Goal: Task Accomplishment & Management: Complete application form

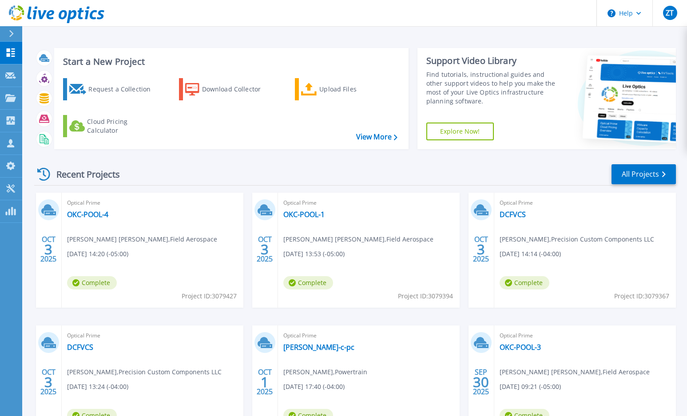
click at [212, 172] on div "Recent Projects All Projects" at bounding box center [355, 174] width 642 height 22
click at [97, 79] on link "Request a Collection" at bounding box center [112, 89] width 99 height 22
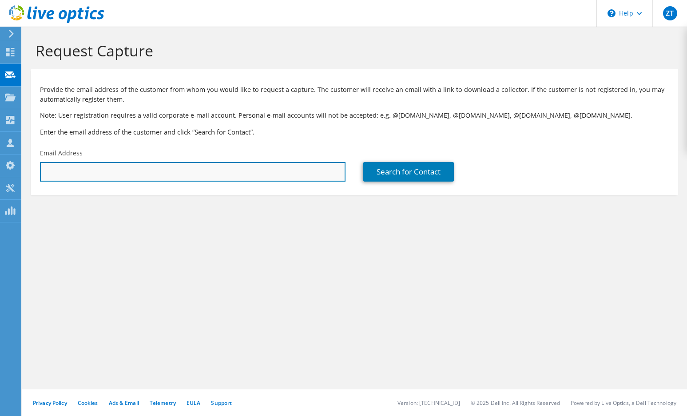
click at [128, 180] on input "text" at bounding box center [192, 172] width 305 height 20
paste input "CPurcell@nilesbolton.com"
type input "CPurcell@nilesbolton.com"
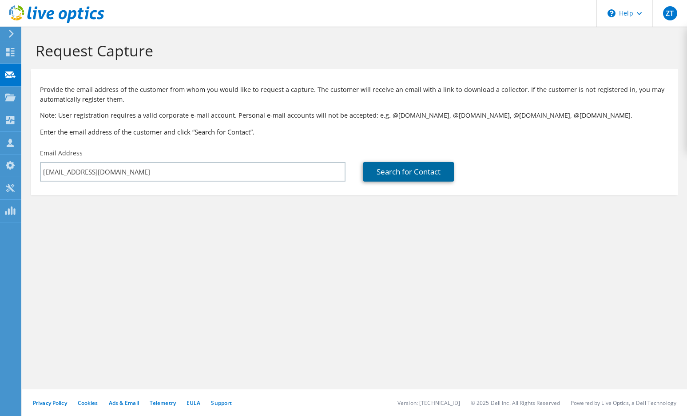
click at [405, 173] on link "Search for Contact" at bounding box center [408, 172] width 91 height 20
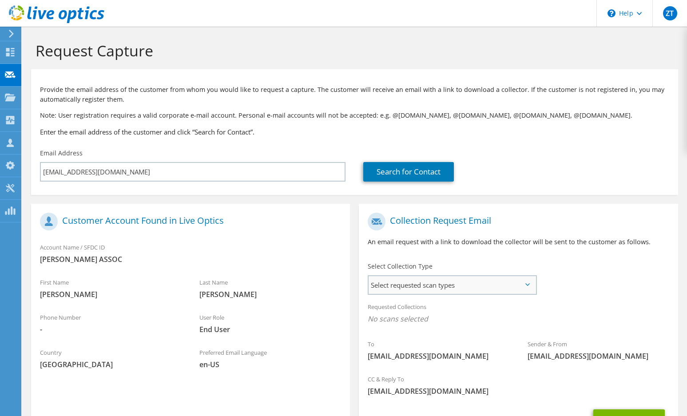
click at [441, 287] on span "Select requested scan types" at bounding box center [452, 285] width 166 height 18
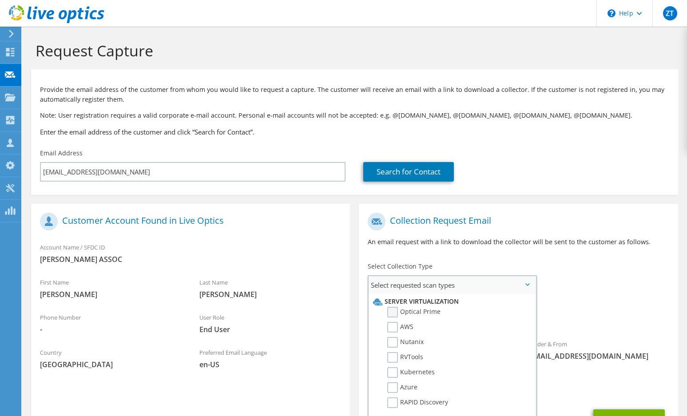
click at [392, 313] on label "Optical Prime" at bounding box center [413, 312] width 53 height 11
click at [0, 0] on input "Optical Prime" at bounding box center [0, 0] width 0 height 0
click at [388, 358] on label "RVTools" at bounding box center [405, 357] width 36 height 11
click at [0, 0] on input "RVTools" at bounding box center [0, 0] width 0 height 0
click at [308, 267] on div "Account Name / SFDC ID NILES BOLTON ASSOC" at bounding box center [190, 253] width 319 height 31
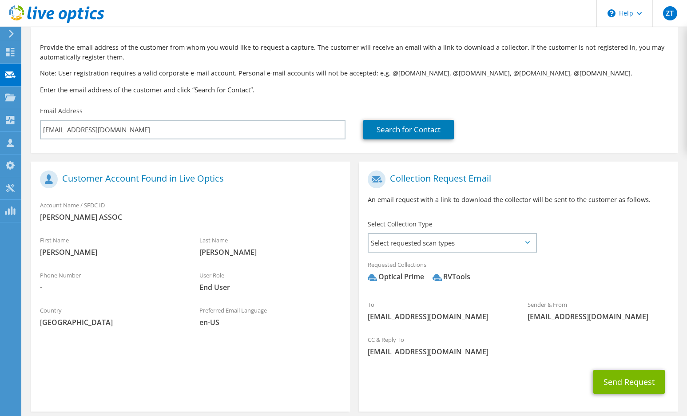
scroll to position [82, 0]
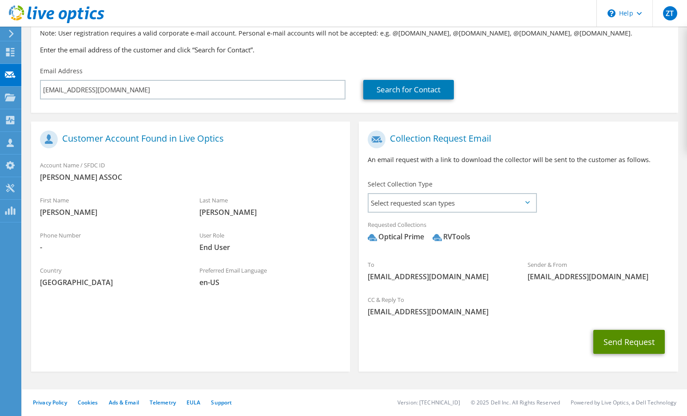
click at [626, 344] on button "Send Request" at bounding box center [628, 342] width 71 height 24
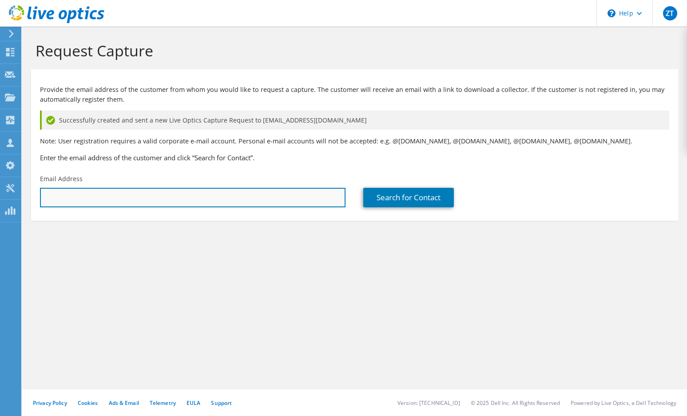
click at [147, 203] on input "text" at bounding box center [192, 198] width 305 height 20
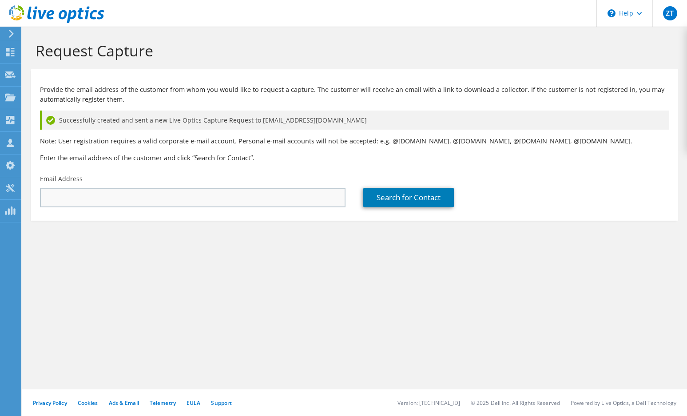
click at [95, 207] on div "Email Address" at bounding box center [192, 191] width 323 height 42
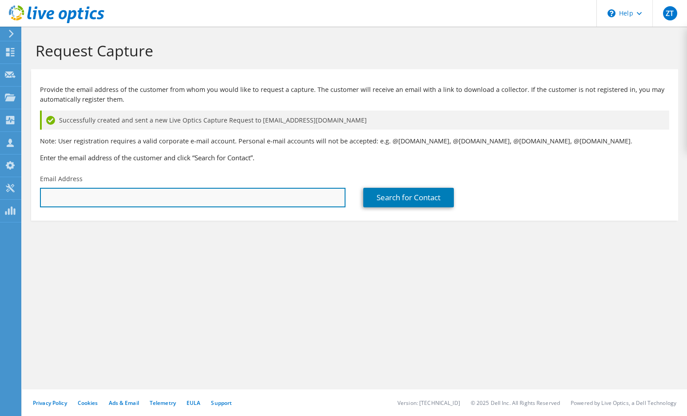
click at [102, 202] on input "text" at bounding box center [192, 198] width 305 height 20
click at [102, 198] on input "text" at bounding box center [192, 198] width 305 height 20
paste input "nweaver@nilesbolton.com"
type input "nweaver@nilesbolton.com"
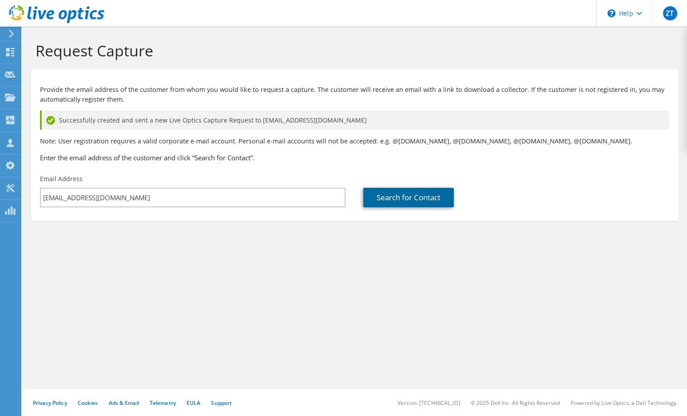
click at [407, 204] on link "Search for Contact" at bounding box center [408, 198] width 91 height 20
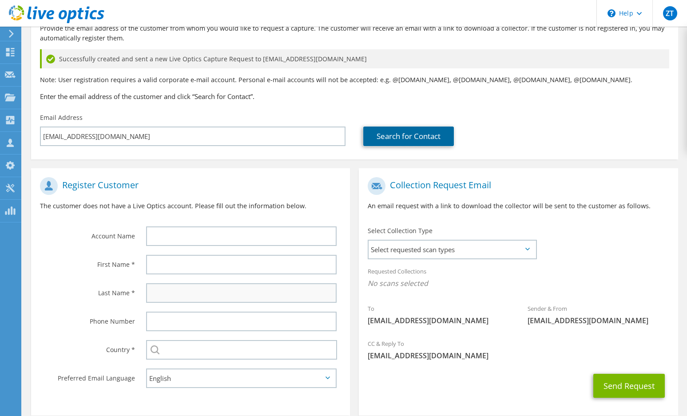
scroll to position [89, 0]
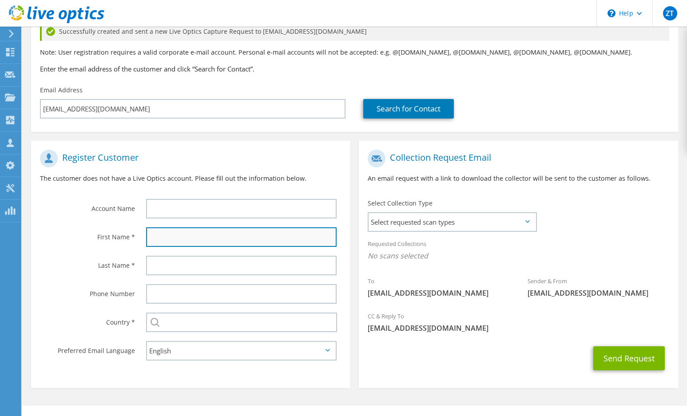
click at [202, 236] on input "text" at bounding box center [241, 237] width 190 height 20
type input "n"
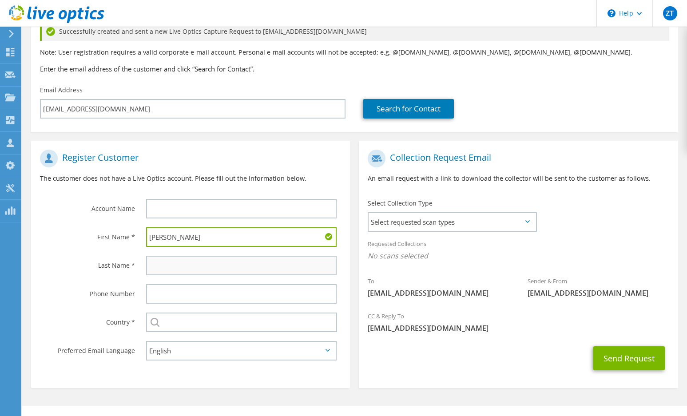
type input "Nathan"
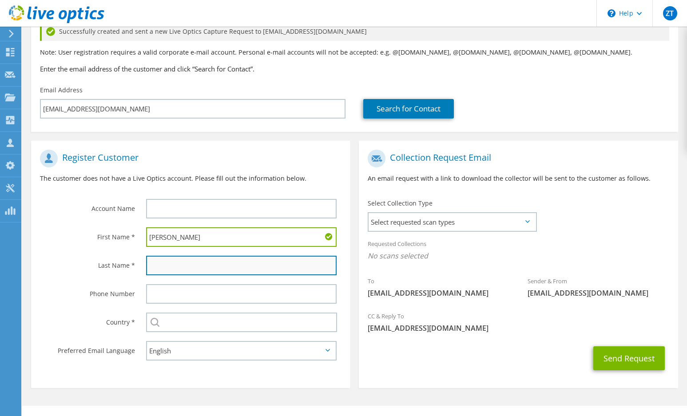
click at [182, 268] on input "text" at bounding box center [241, 266] width 190 height 20
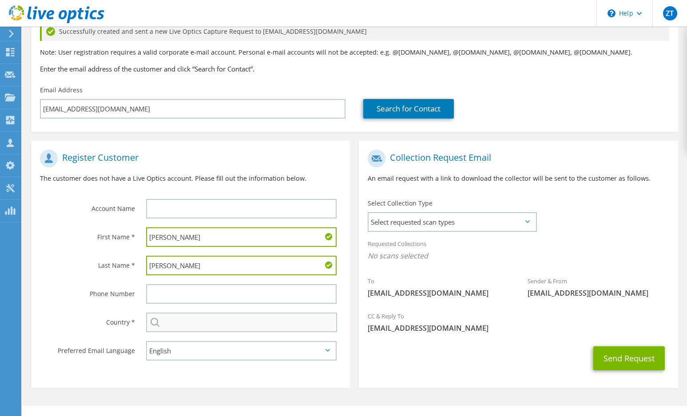
type input "Weaver"
click at [192, 323] on input "text" at bounding box center [241, 323] width 191 height 20
type input "[GEOGRAPHIC_DATA]"
click at [449, 224] on span "Select requested scan types" at bounding box center [452, 222] width 166 height 18
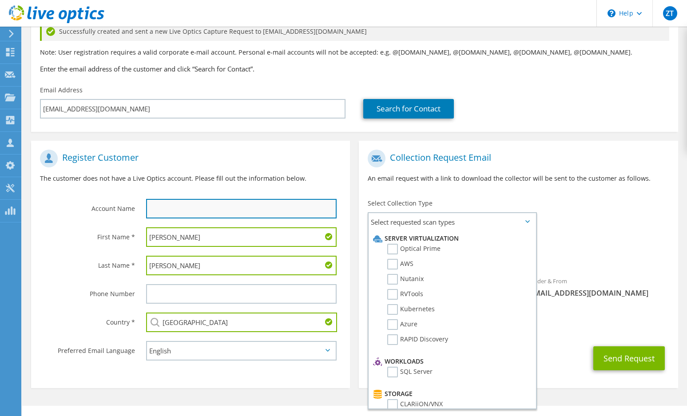
click at [175, 210] on input "text" at bounding box center [241, 209] width 190 height 20
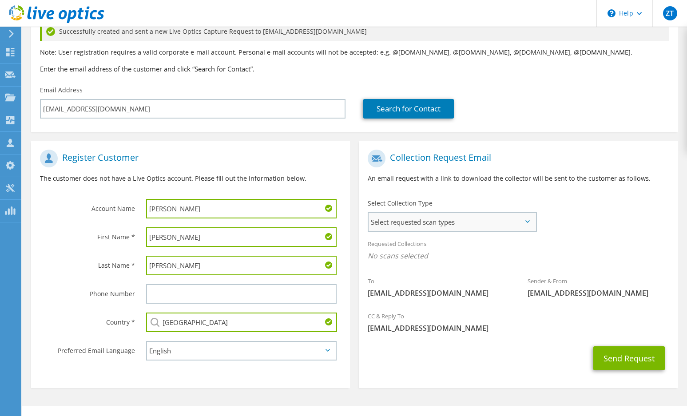
type input "Niles Bolton"
click at [444, 225] on span "Select requested scan types" at bounding box center [452, 222] width 166 height 18
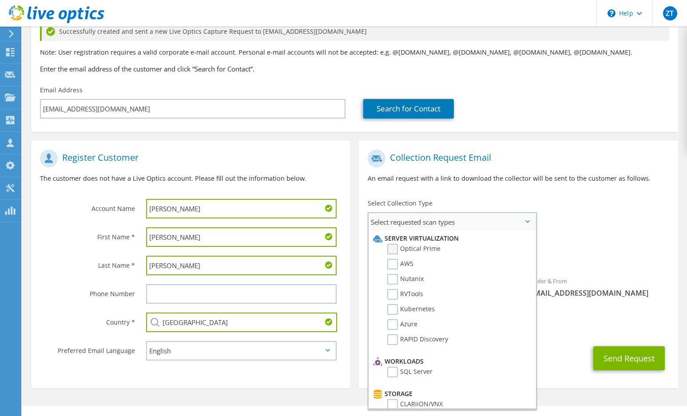
click at [394, 253] on label "Optical Prime" at bounding box center [413, 249] width 53 height 11
click at [0, 0] on input "Optical Prime" at bounding box center [0, 0] width 0 height 0
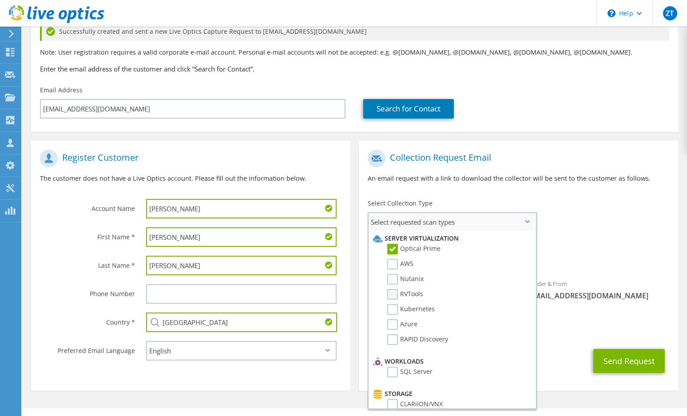
click at [391, 295] on label "RVTools" at bounding box center [405, 294] width 36 height 11
click at [0, 0] on input "RVTools" at bounding box center [0, 0] width 0 height 0
click at [636, 357] on button "Send Request" at bounding box center [628, 361] width 71 height 24
